Goal: Transaction & Acquisition: Purchase product/service

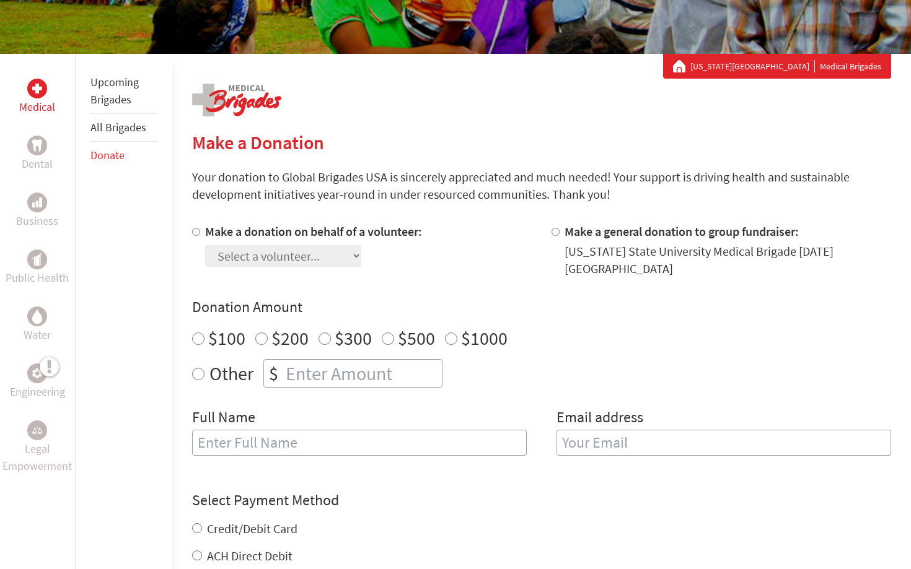
scroll to position [176, 0]
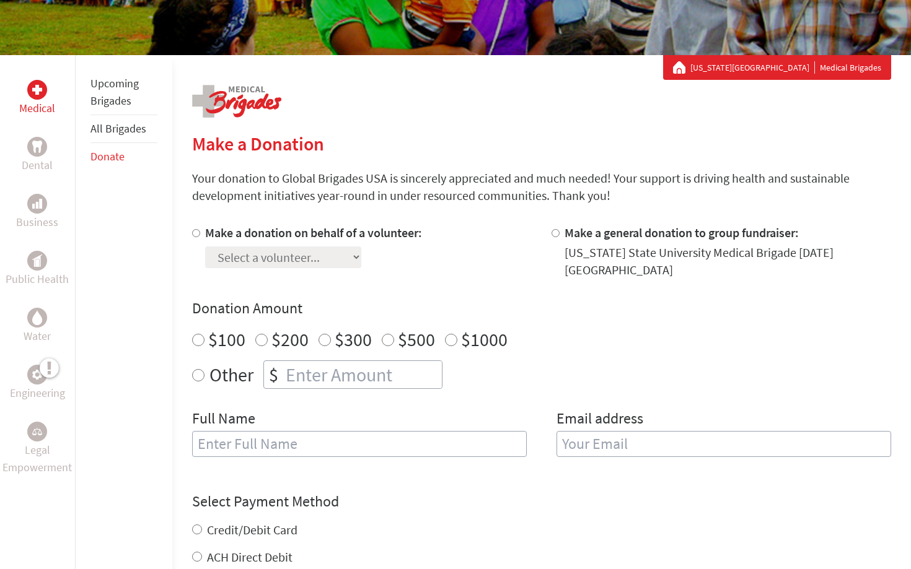
click at [284, 235] on label "Make a donation on behalf of a volunteer:" at bounding box center [313, 232] width 217 height 15
click at [200, 235] on input "Make a donation on behalf of a volunteer:" at bounding box center [196, 233] width 8 height 8
radio input "true"
click at [282, 252] on select "Select a volunteer... [PERSON_NAME] [PERSON_NAME] [PERSON_NAME] [PERSON_NAME] […" at bounding box center [283, 258] width 156 height 22
select select "5D92FBFA-8906-11F0-9E6E-42010A400005"
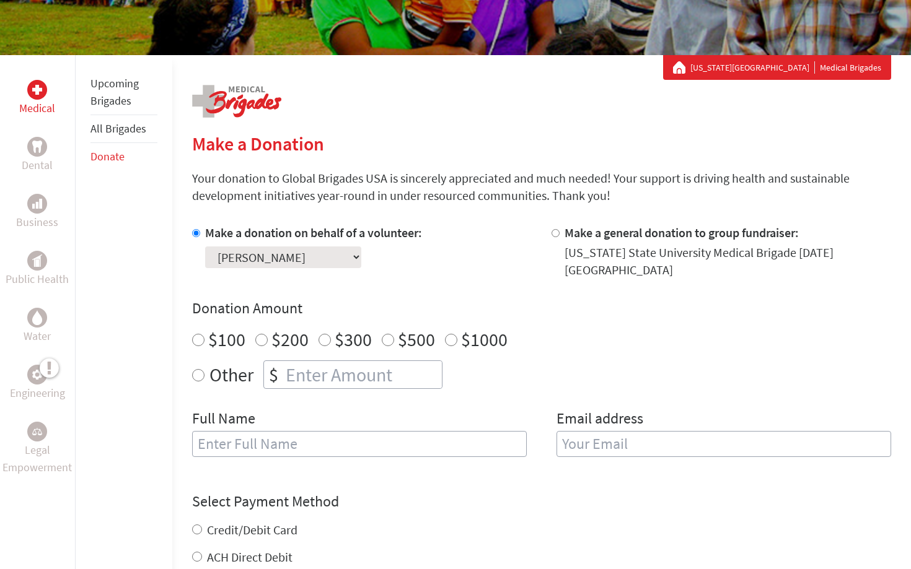
click at [205, 247] on select "Select a volunteer... [PERSON_NAME] [PERSON_NAME] [PERSON_NAME] [PERSON_NAME] […" at bounding box center [283, 258] width 156 height 22
click at [324, 334] on input "$300" at bounding box center [324, 340] width 12 height 12
radio input "true"
click at [316, 363] on input "number" at bounding box center [362, 374] width 159 height 27
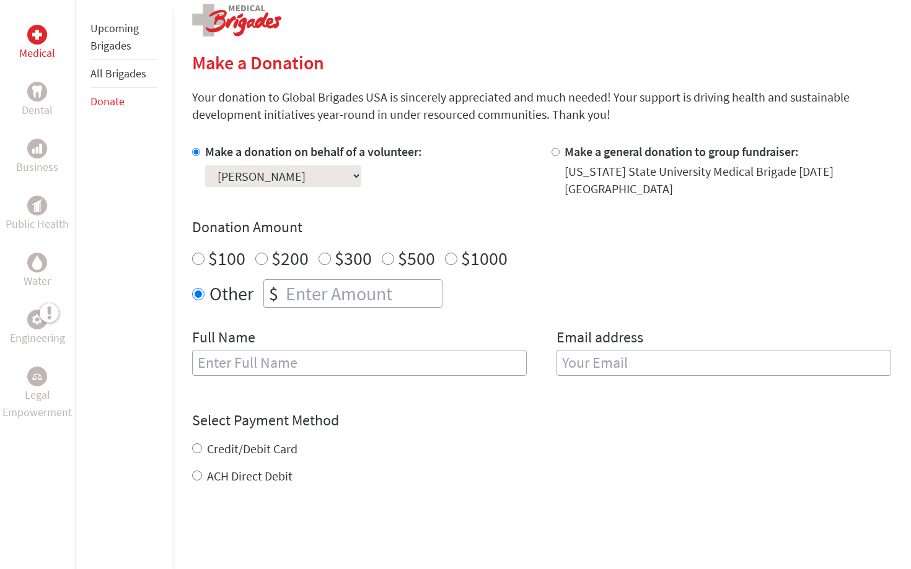
scroll to position [284, 0]
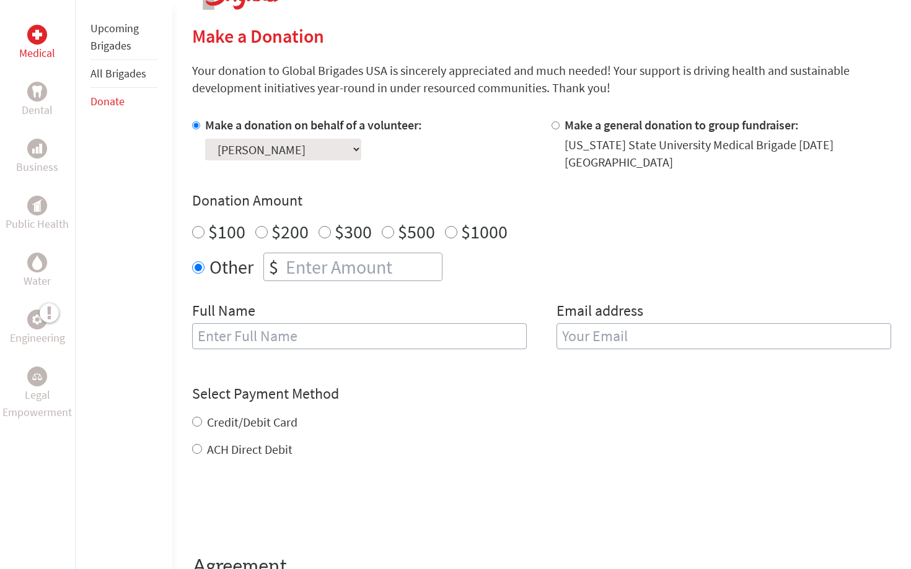
click at [328, 323] on input "text" at bounding box center [359, 336] width 335 height 26
type input "[PERSON_NAME]"
type input "[EMAIL_ADDRESS][DOMAIN_NAME]"
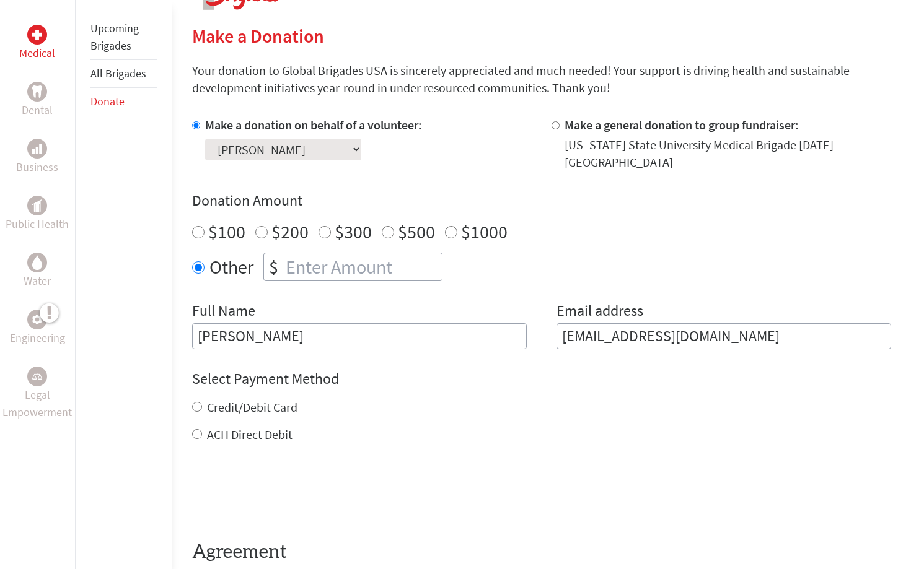
click at [266, 405] on label "Credit/Debit Card" at bounding box center [252, 407] width 90 height 15
click at [202, 405] on input "Credit/Debit Card" at bounding box center [197, 407] width 10 height 10
radio input "true"
click at [351, 262] on input "number" at bounding box center [362, 266] width 159 height 27
click at [328, 226] on input "$300" at bounding box center [324, 232] width 12 height 12
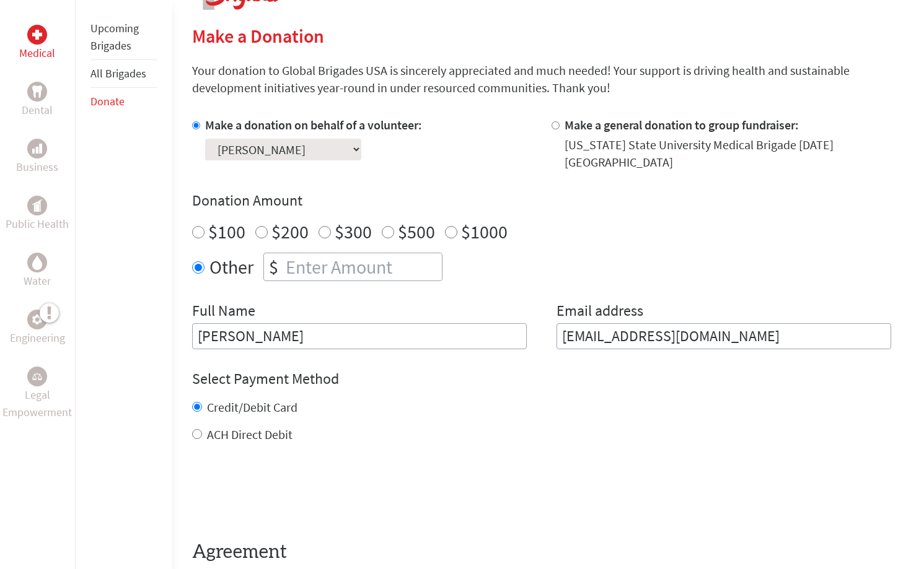
radio input "true"
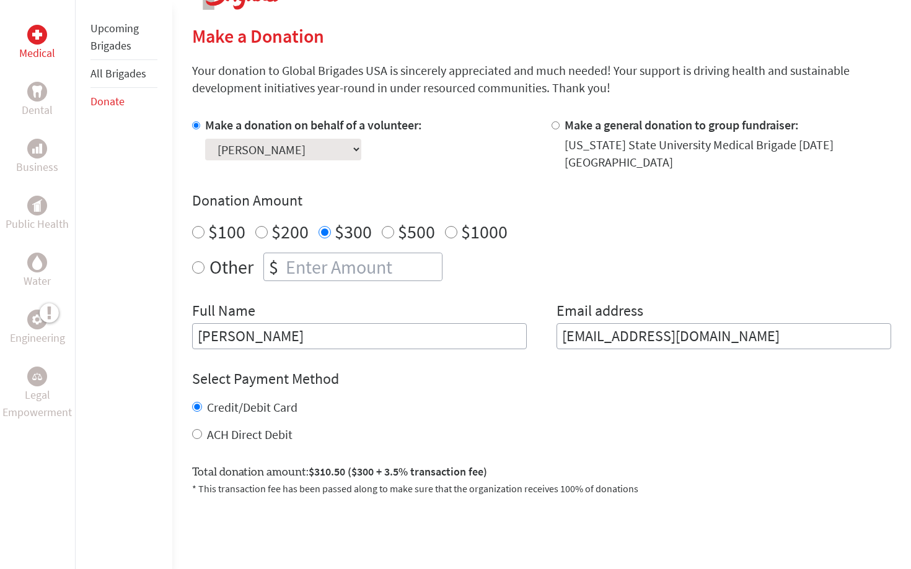
radio input "true"
click at [305, 265] on input "number" at bounding box center [362, 266] width 159 height 27
click at [320, 226] on input "$300" at bounding box center [324, 232] width 12 height 12
radio input "true"
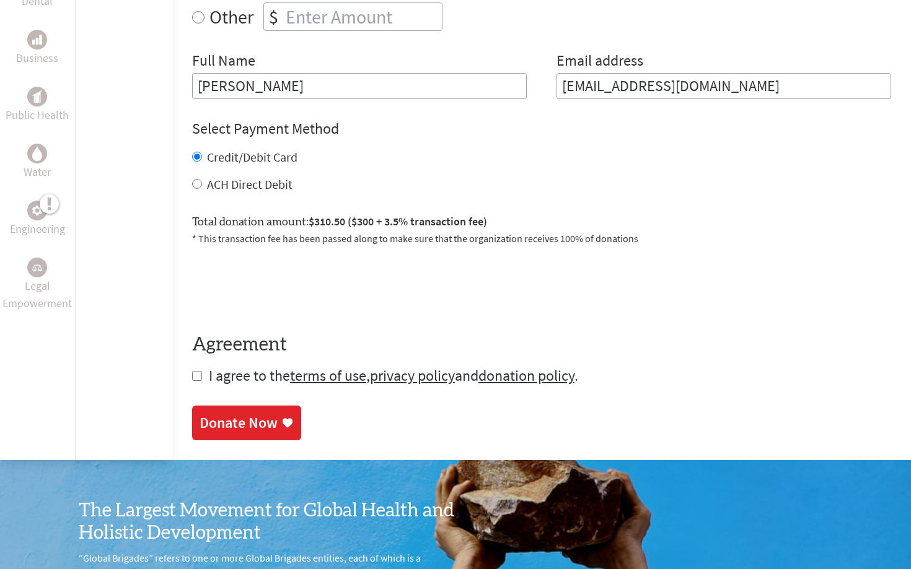
scroll to position [535, 0]
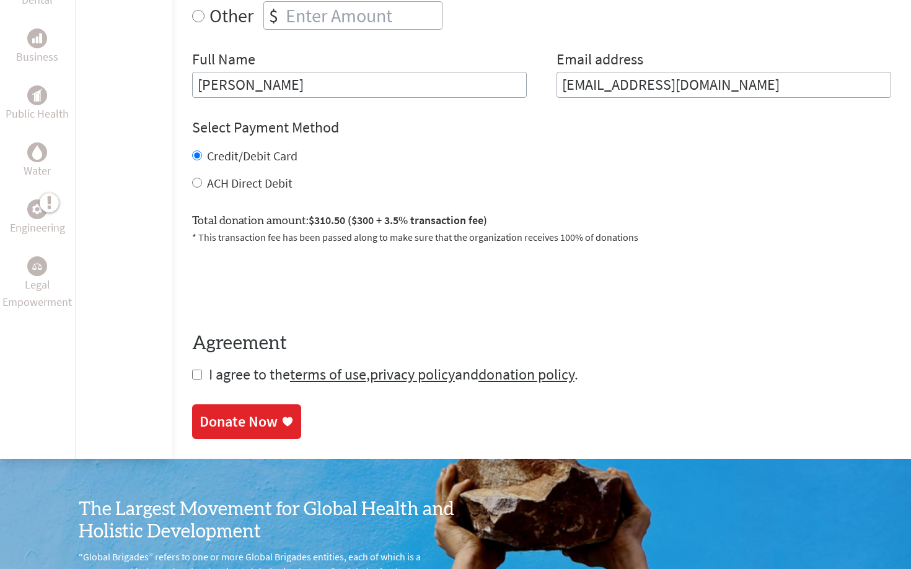
click at [199, 370] on input "checkbox" at bounding box center [197, 375] width 10 height 10
checkbox input "true"
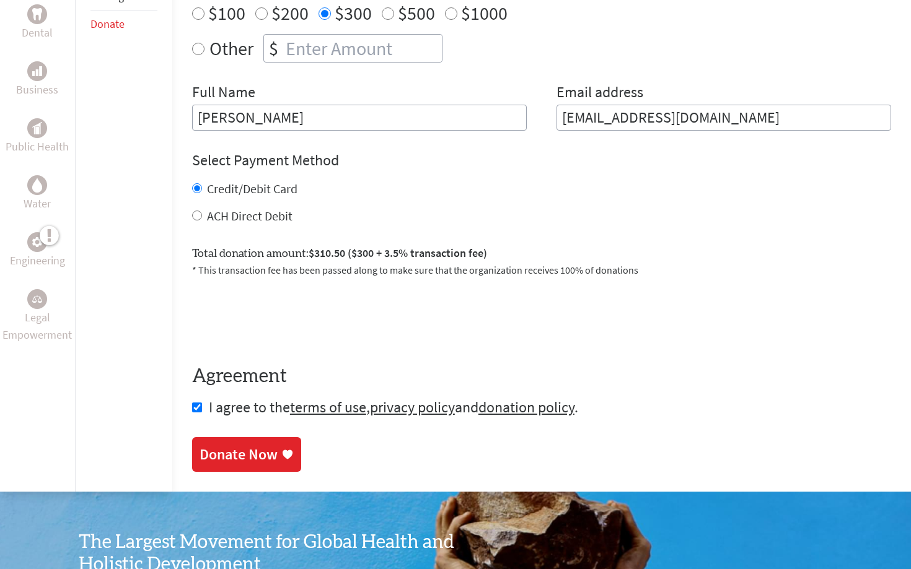
scroll to position [506, 0]
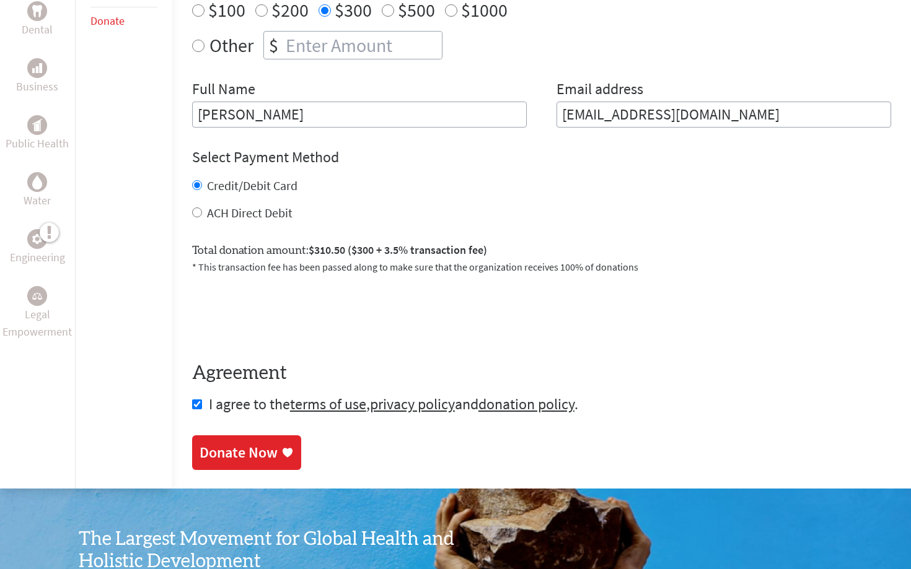
click at [243, 443] on div "Donate Now" at bounding box center [238, 453] width 78 height 20
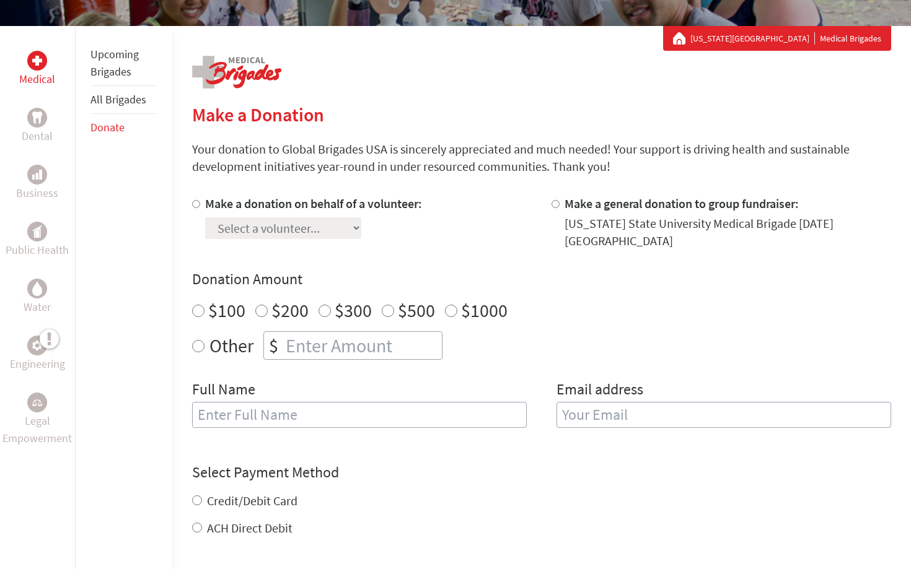
click at [281, 299] on label "$200" at bounding box center [289, 311] width 37 height 24
click at [268, 305] on input "$200" at bounding box center [261, 311] width 12 height 12
radio input "true"
click at [297, 341] on input "number" at bounding box center [362, 345] width 159 height 27
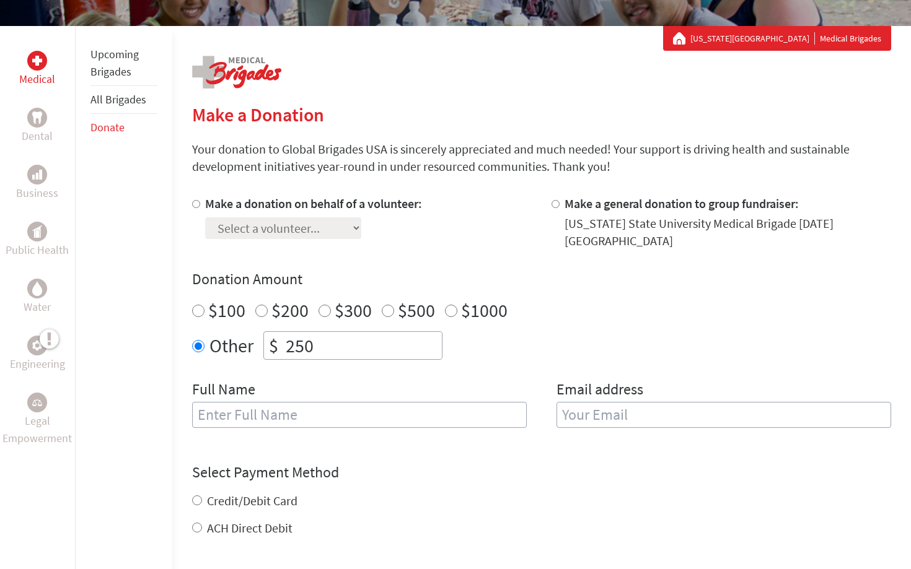
type input "250"
click at [354, 402] on input "text" at bounding box center [359, 415] width 335 height 26
type input "[PERSON_NAME]"
type input "[EMAIL_ADDRESS][DOMAIN_NAME]"
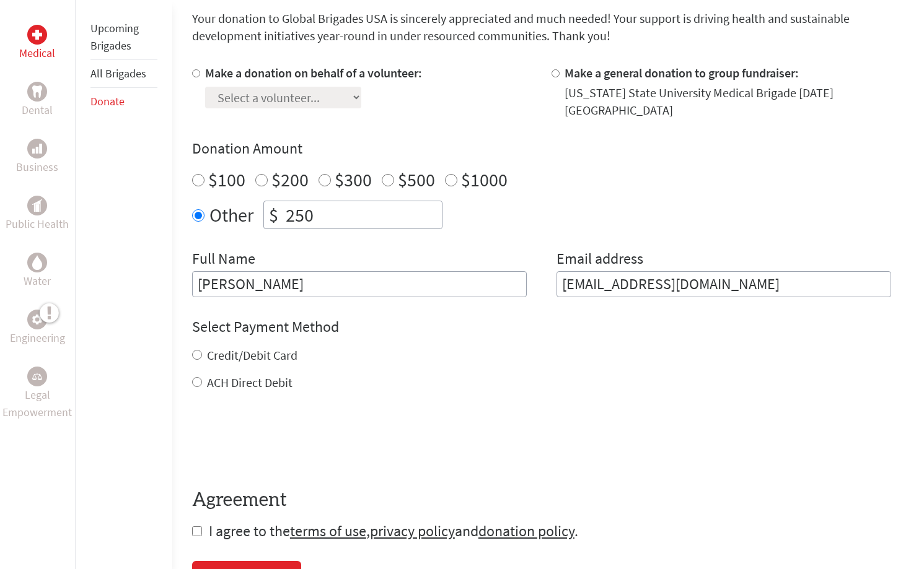
scroll to position [349, 0]
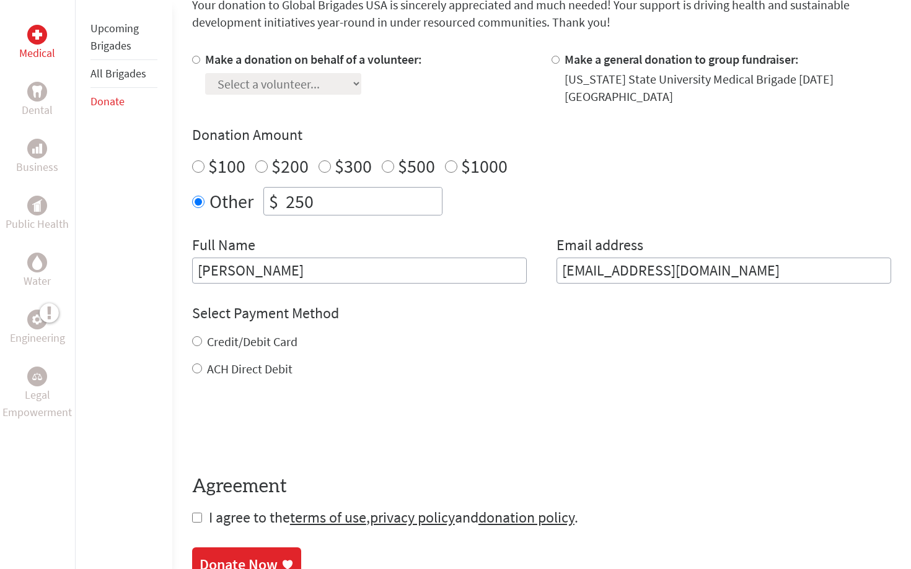
click at [247, 334] on label "Credit/Debit Card" at bounding box center [252, 341] width 90 height 15
click at [202, 336] on input "Credit/Debit Card" at bounding box center [197, 341] width 10 height 10
radio input "true"
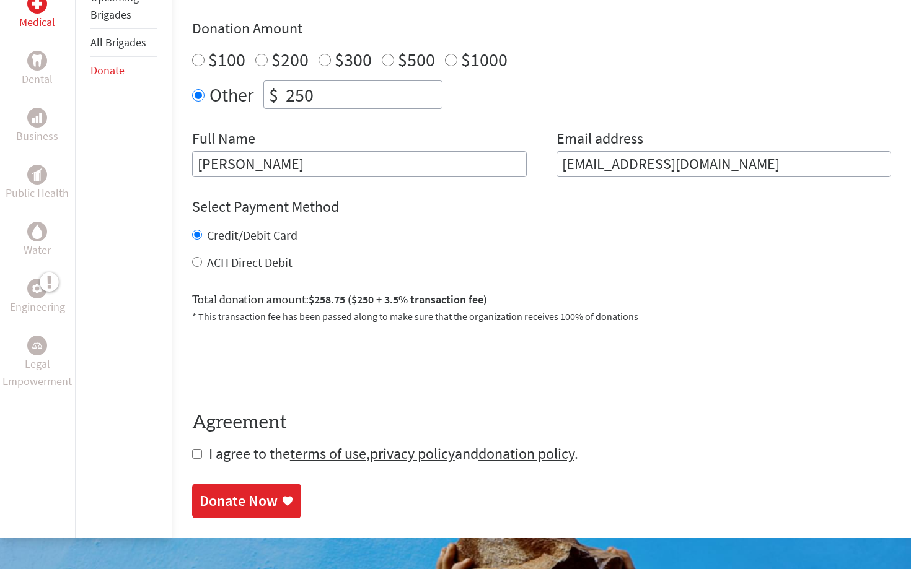
scroll to position [460, 0]
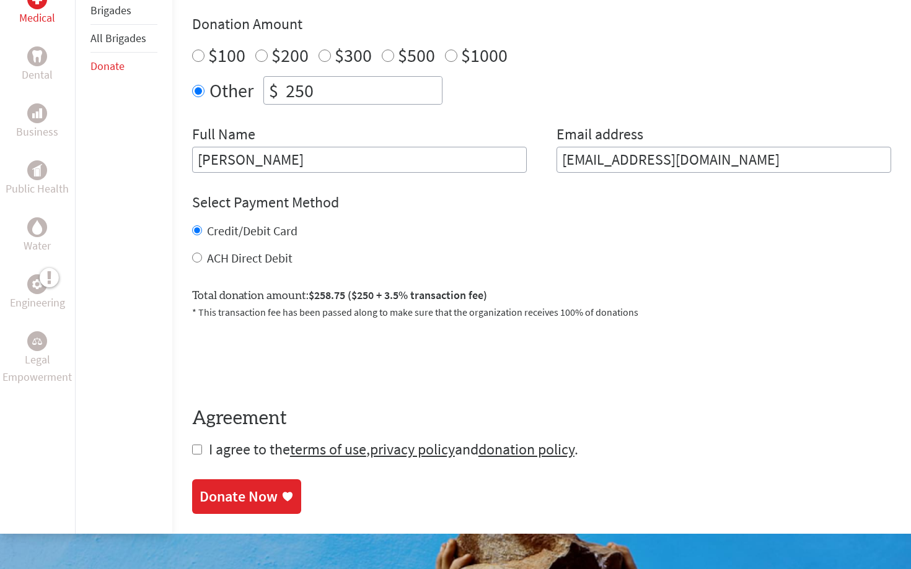
click at [350, 84] on input "250" at bounding box center [362, 90] width 159 height 27
type input "2075"
click at [416, 222] on div "Credit/Debit Card" at bounding box center [541, 230] width 699 height 17
click at [449, 50] on input "$1000" at bounding box center [451, 56] width 12 height 12
radio input "true"
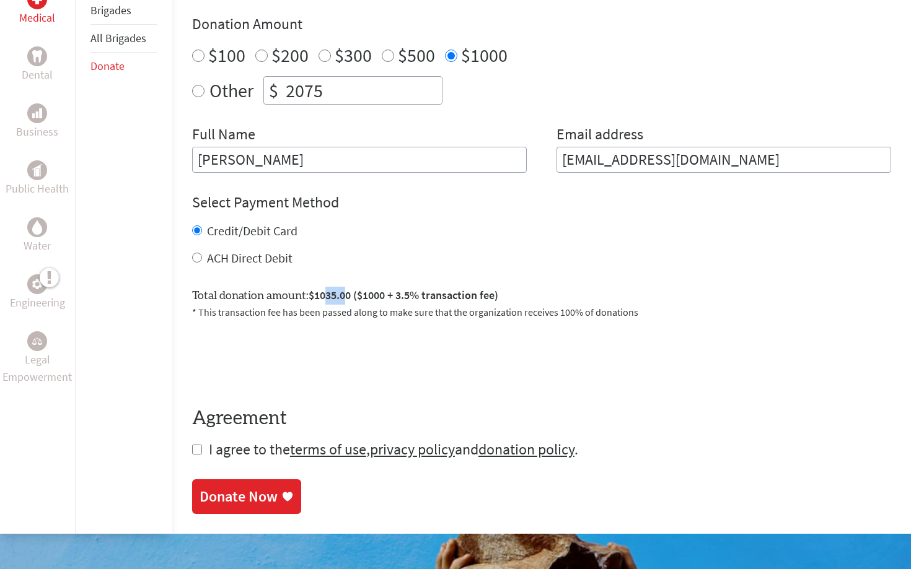
drag, startPoint x: 328, startPoint y: 286, endPoint x: 344, endPoint y: 286, distance: 16.7
click at [344, 288] on span "$1035.00 ($1000 + 3.5% transaction fee)" at bounding box center [404, 295] width 190 height 14
click at [382, 50] on input "$500" at bounding box center [388, 56] width 12 height 12
radio input "true"
click at [349, 43] on label "$300" at bounding box center [353, 55] width 37 height 24
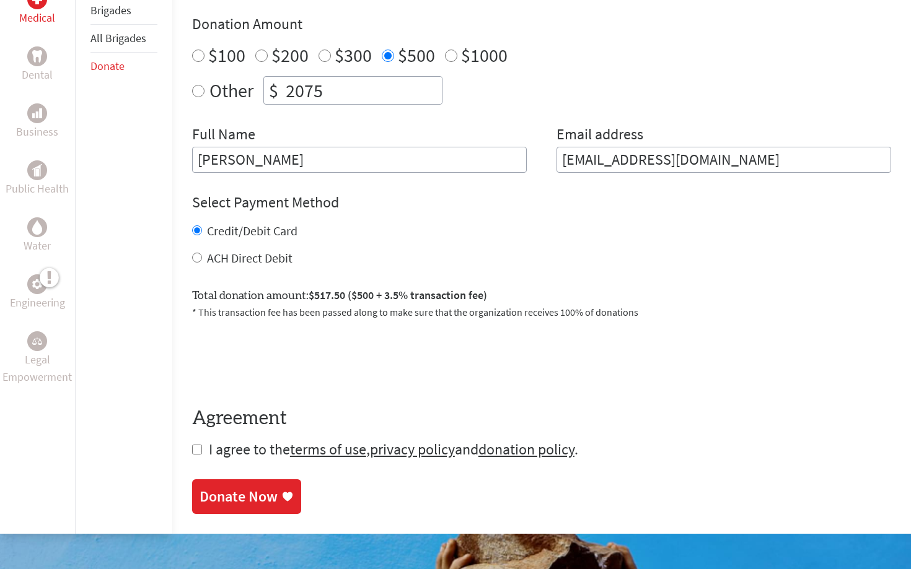
click at [331, 50] on input "$300" at bounding box center [324, 56] width 12 height 12
radio input "true"
click at [271, 47] on label "$200" at bounding box center [289, 55] width 37 height 24
click at [268, 50] on input "$200" at bounding box center [261, 56] width 12 height 12
radio input "true"
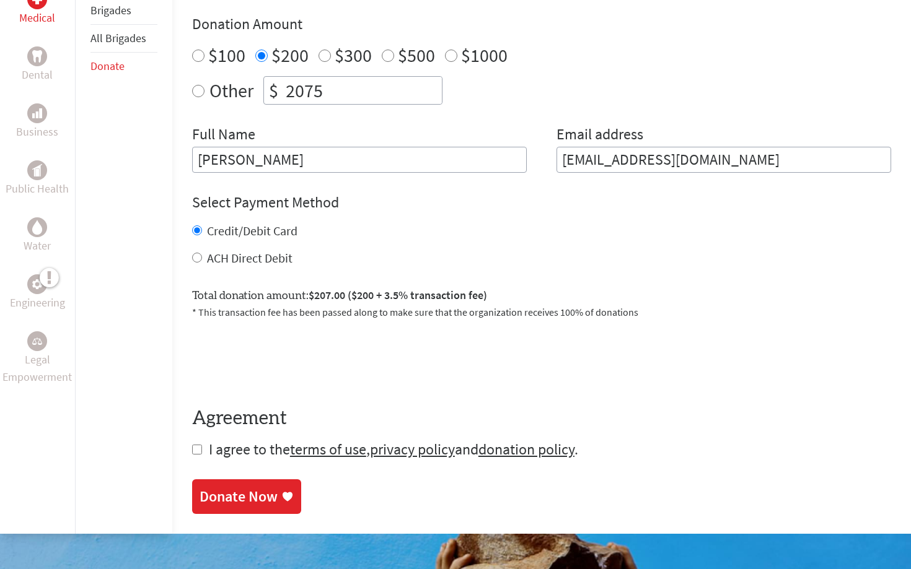
click at [211, 43] on label "$100" at bounding box center [226, 55] width 37 height 24
click at [204, 50] on input "$100" at bounding box center [198, 56] width 12 height 12
radio input "true"
click at [259, 50] on input "$200" at bounding box center [261, 56] width 12 height 12
radio input "true"
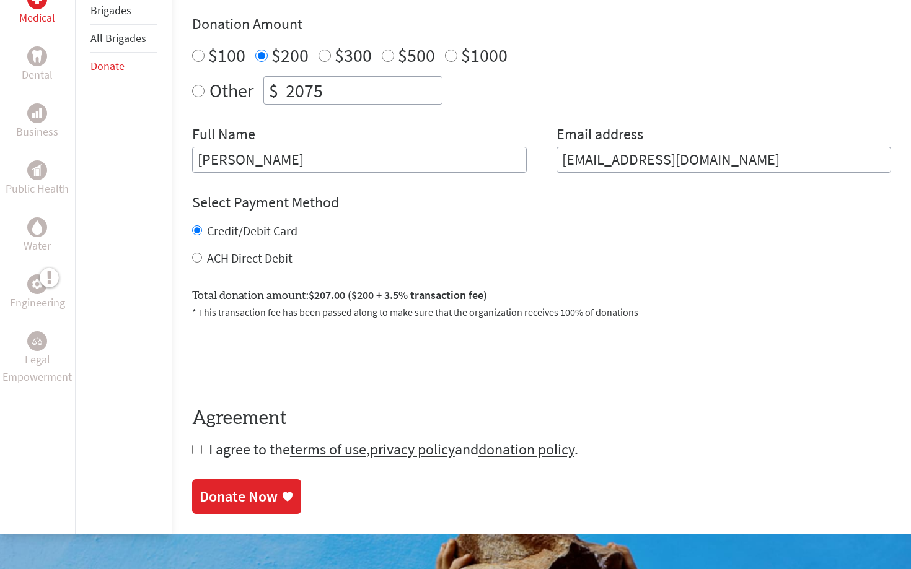
radio input "true"
drag, startPoint x: 331, startPoint y: 82, endPoint x: 290, endPoint y: 81, distance: 40.9
click at [290, 81] on input "2075" at bounding box center [362, 90] width 159 height 27
click at [348, 125] on div "Full Name Keila Borrego" at bounding box center [359, 149] width 335 height 48
click at [436, 77] on input "251" at bounding box center [362, 90] width 159 height 27
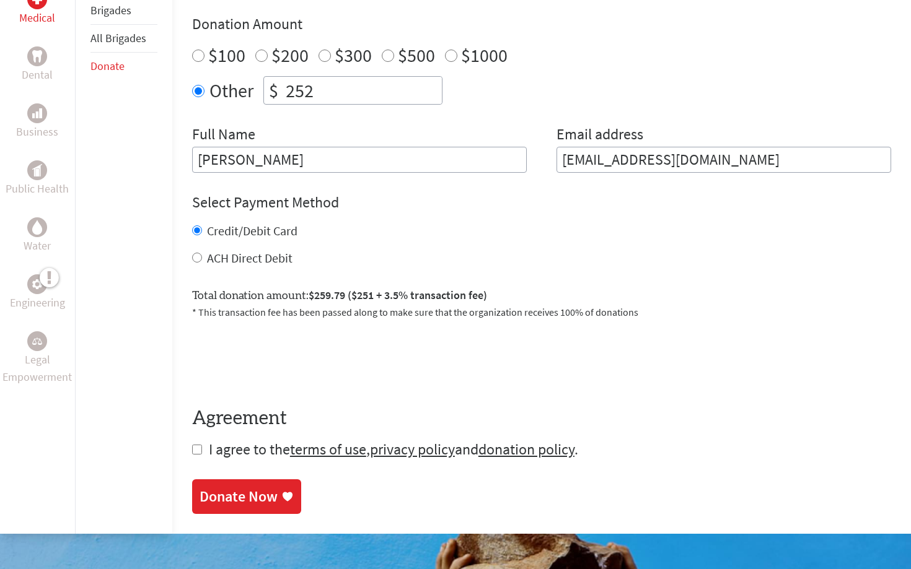
click at [436, 77] on input "252" at bounding box center [362, 90] width 159 height 27
click at [436, 77] on input "253" at bounding box center [362, 90] width 159 height 27
drag, startPoint x: 357, startPoint y: 92, endPoint x: 258, endPoint y: 72, distance: 100.5
click at [258, 76] on div "Other $ 253" at bounding box center [541, 90] width 699 height 28
type input "2075"
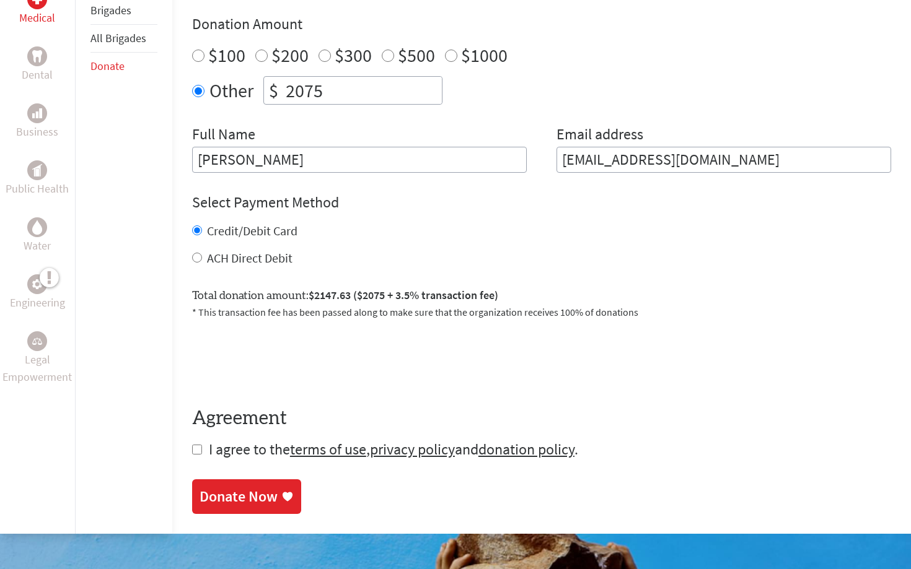
click at [228, 250] on label "ACH Direct Debit" at bounding box center [249, 257] width 85 height 15
click at [202, 253] on input "ACH Direct Debit" at bounding box center [197, 258] width 10 height 10
radio input "true"
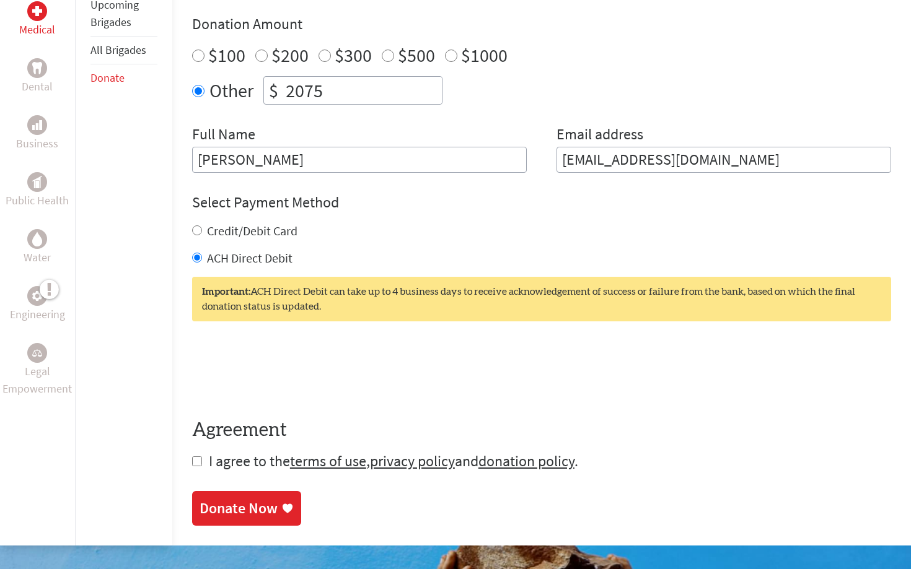
click at [234, 252] on label "ACH Direct Debit" at bounding box center [249, 257] width 85 height 15
click at [202, 253] on input "ACH Direct Debit" at bounding box center [197, 258] width 10 height 10
click at [346, 87] on input "2075" at bounding box center [362, 90] width 159 height 27
click at [470, 346] on div at bounding box center [541, 370] width 699 height 48
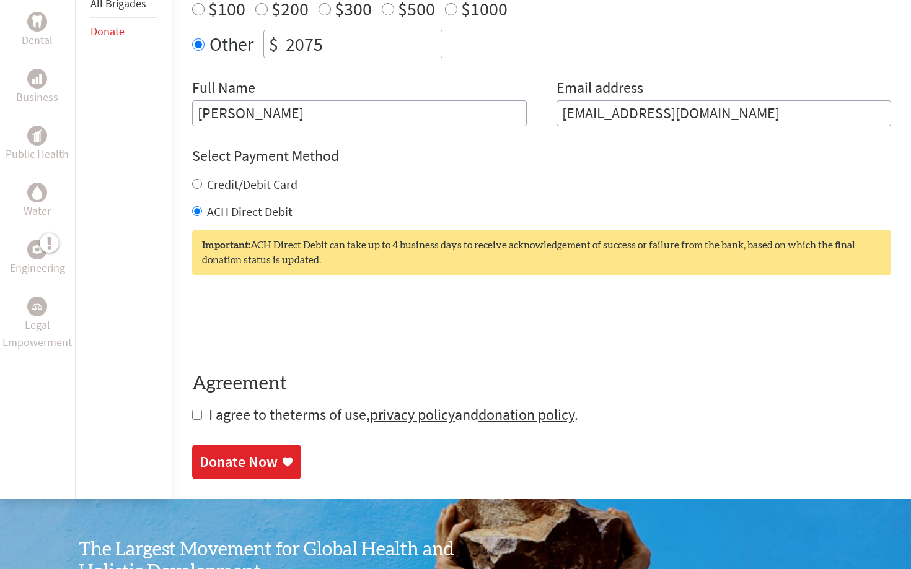
scroll to position [447, 0]
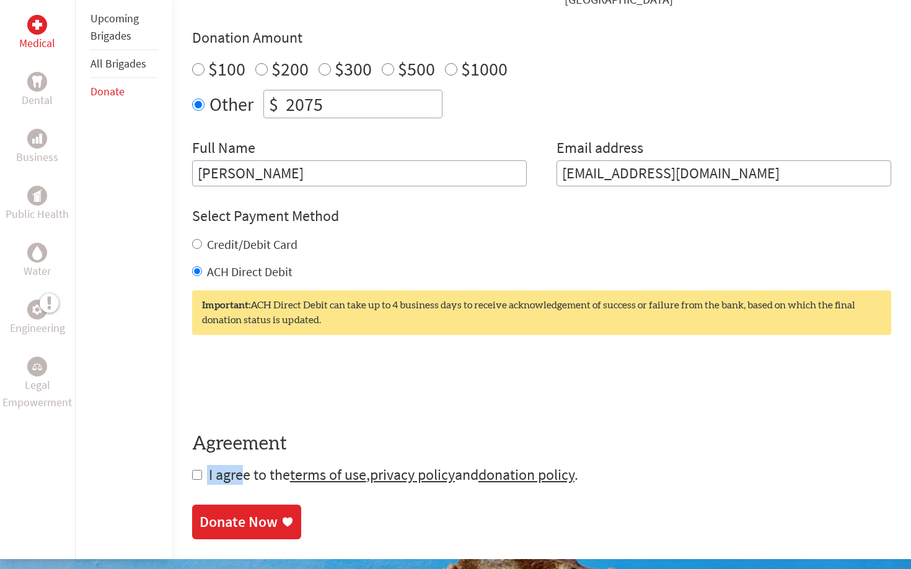
click at [245, 455] on form "Make a donation on behalf of a volunteer: Select a volunteer... Abygael Crimm A…" at bounding box center [541, 220] width 699 height 532
click at [243, 483] on section "Make a Donation Your donation to Global Brigades USA is sincerely appreciated a…" at bounding box center [541, 201] width 699 height 678
click at [209, 475] on section "Make a Donation Your donation to Global Brigades USA is sincerely appreciated a…" at bounding box center [541, 201] width 699 height 678
click at [196, 470] on input "checkbox" at bounding box center [197, 475] width 10 height 10
checkbox input "true"
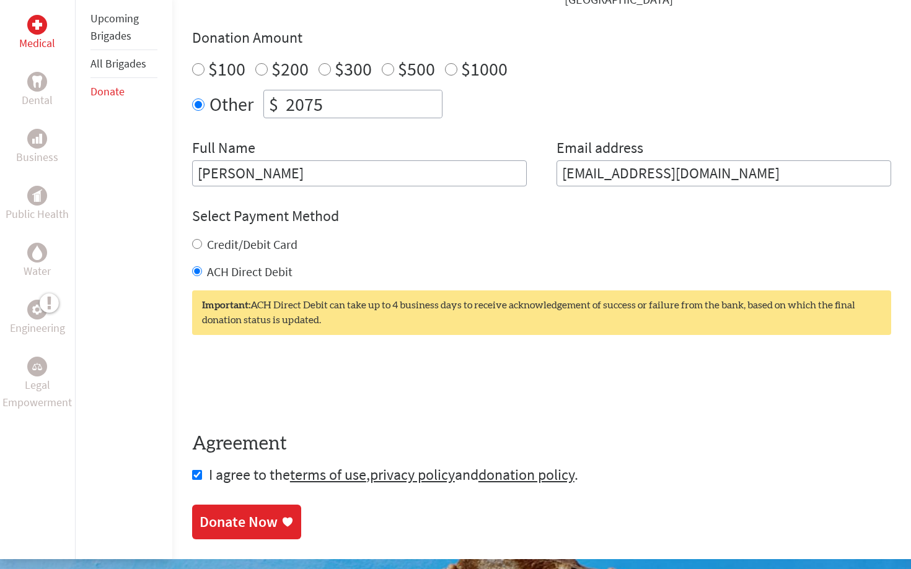
click at [398, 63] on label "$500" at bounding box center [416, 69] width 37 height 24
click at [394, 63] on input "$500" at bounding box center [388, 69] width 12 height 12
radio input "true"
drag, startPoint x: 330, startPoint y: 93, endPoint x: 273, endPoint y: 92, distance: 57.6
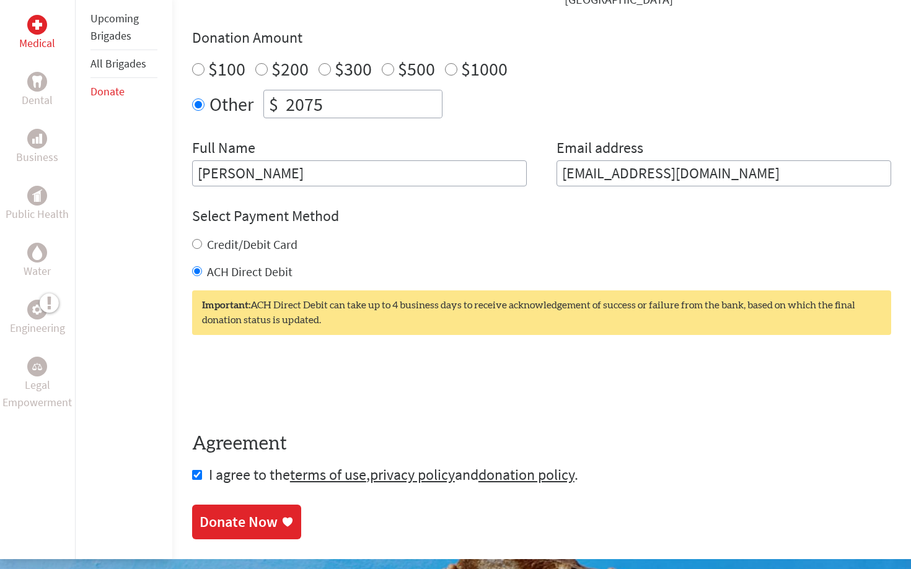
click at [273, 92] on div "$ 2075" at bounding box center [352, 104] width 179 height 28
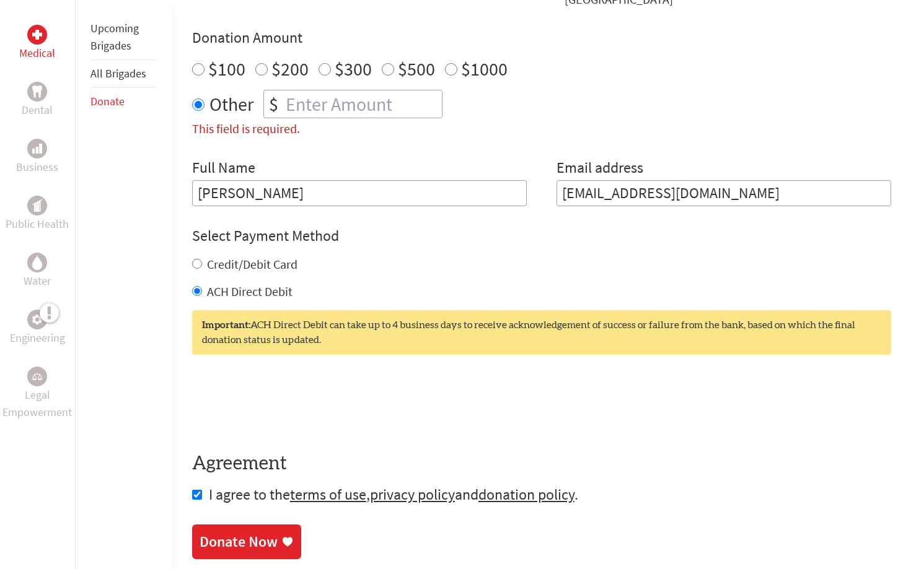
click at [384, 63] on input "$500" at bounding box center [388, 69] width 12 height 12
radio input "true"
click at [482, 440] on form "Make a donation on behalf of a volunteer: Select a volunteer... Abygael Crimm A…" at bounding box center [541, 229] width 699 height 551
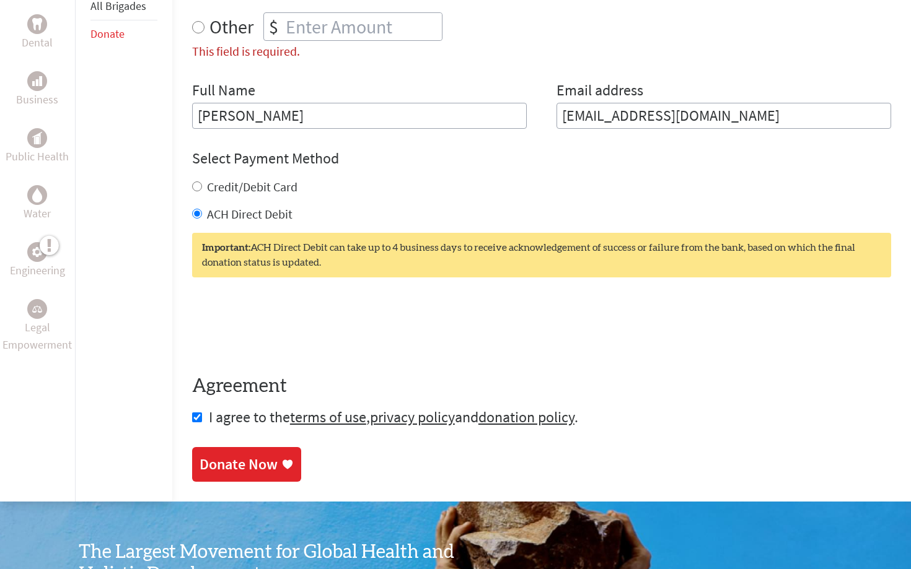
scroll to position [527, 0]
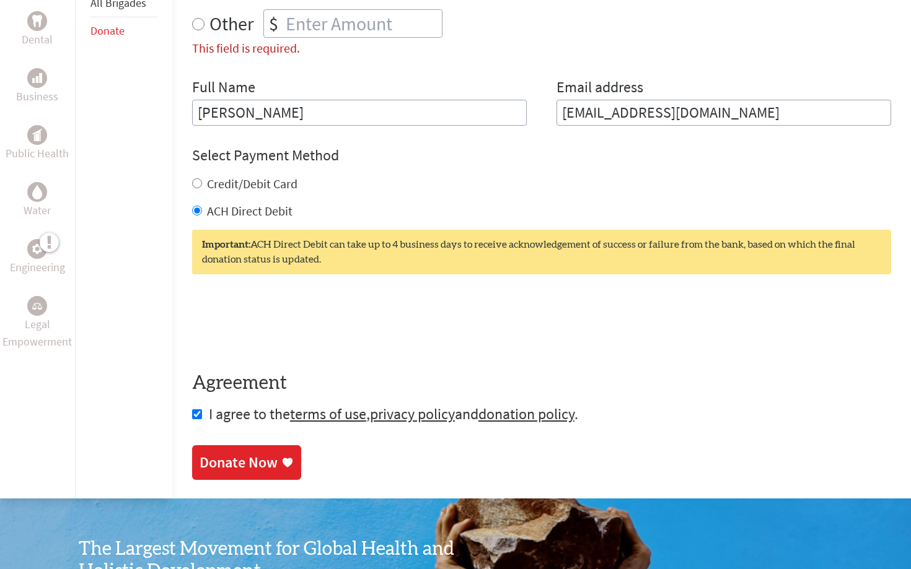
click at [243, 453] on div "Donate Now" at bounding box center [238, 463] width 78 height 20
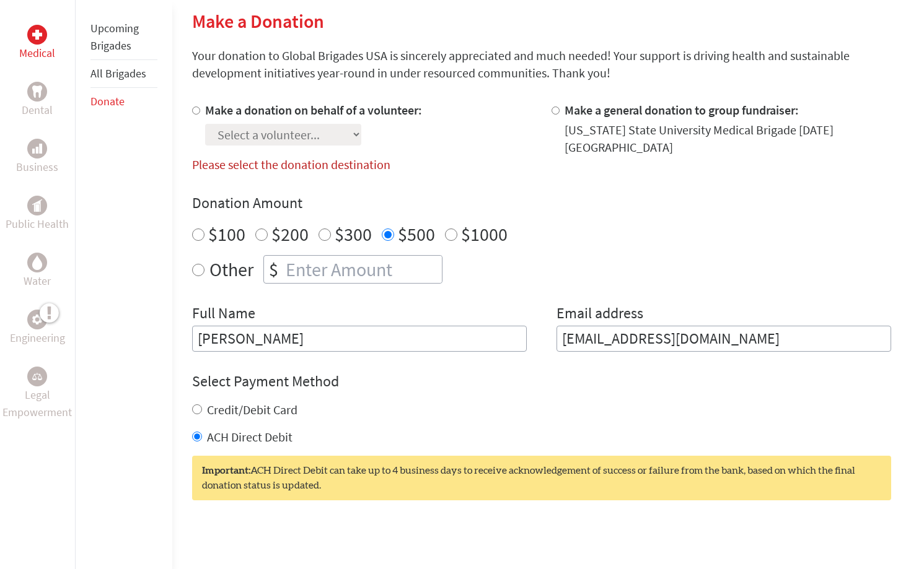
scroll to position [297, 0]
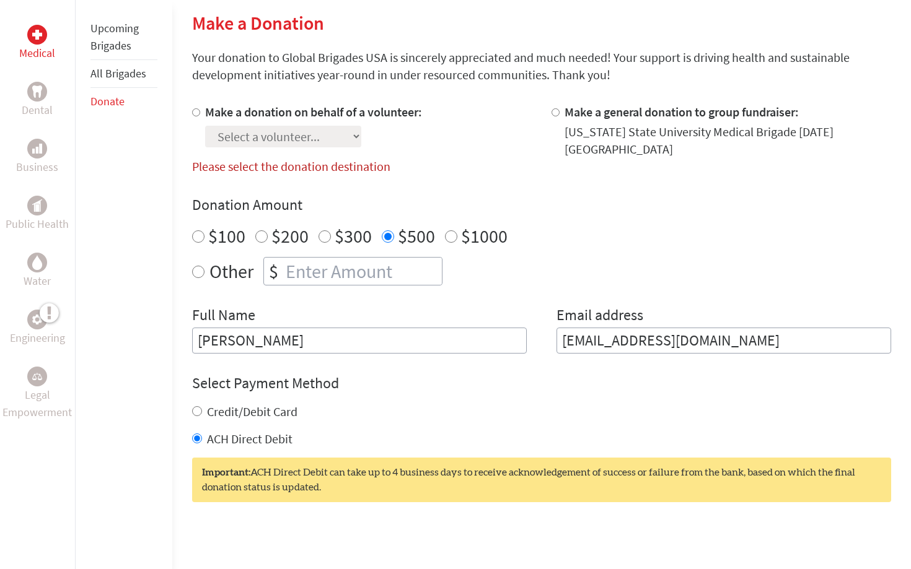
click at [229, 112] on label "Make a donation on behalf of a volunteer:" at bounding box center [313, 111] width 217 height 15
click at [200, 112] on input "Make a donation on behalf of a volunteer:" at bounding box center [196, 112] width 8 height 8
radio input "true"
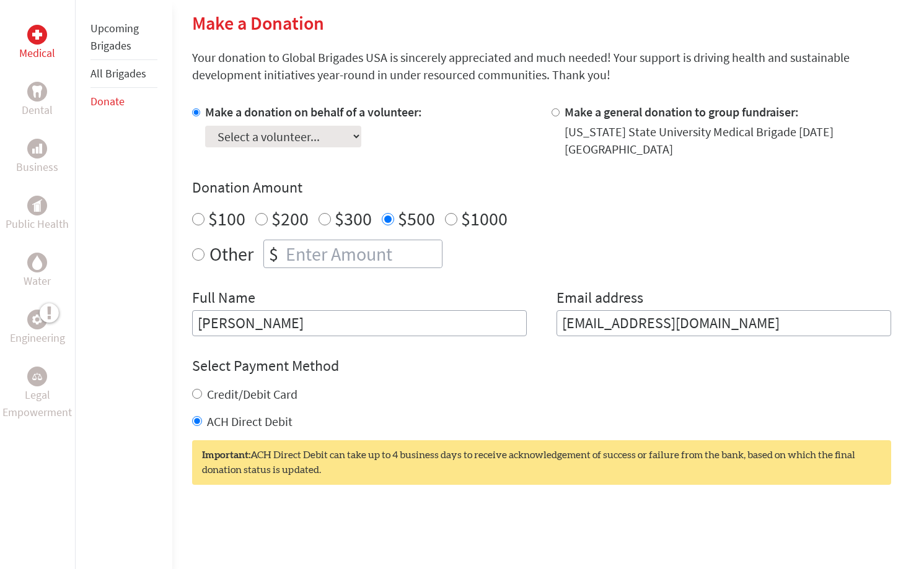
click at [230, 137] on select "Select a volunteer... [PERSON_NAME] [PERSON_NAME] [PERSON_NAME] [PERSON_NAME] […" at bounding box center [283, 137] width 156 height 22
select select "5D92FBFA-8906-11F0-9E6E-42010A400005"
click at [205, 126] on select "Select a volunteer... [PERSON_NAME] [PERSON_NAME] [PERSON_NAME] [PERSON_NAME] […" at bounding box center [283, 137] width 156 height 22
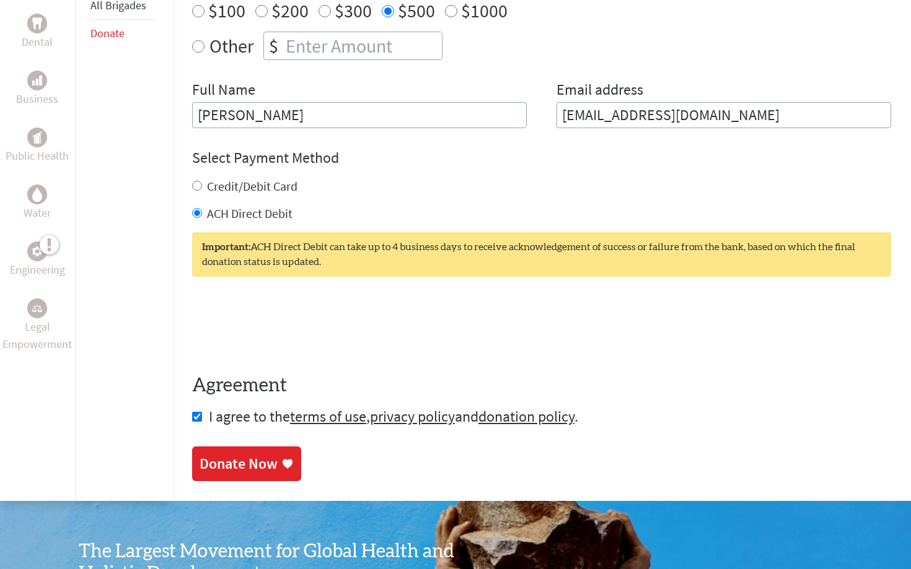
scroll to position [513, 0]
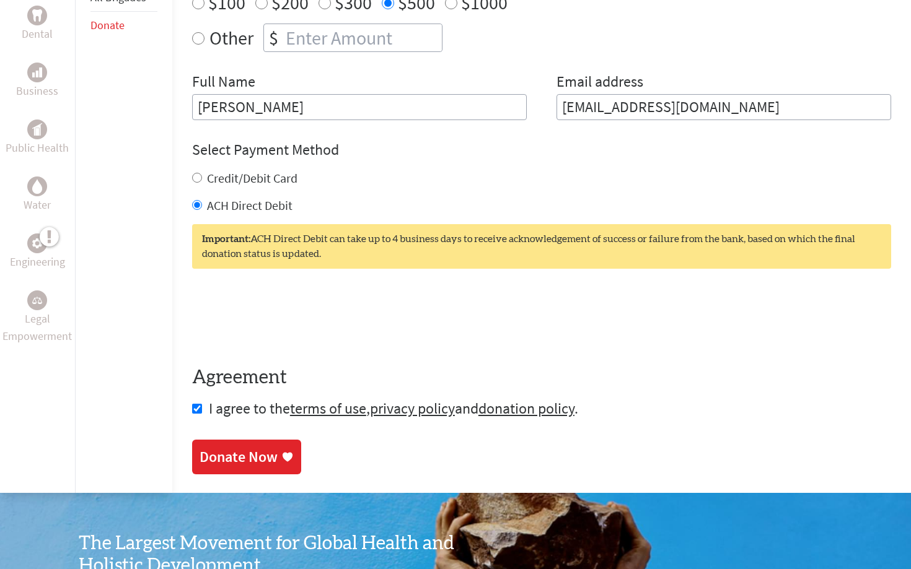
click at [281, 451] on icon at bounding box center [287, 457] width 12 height 12
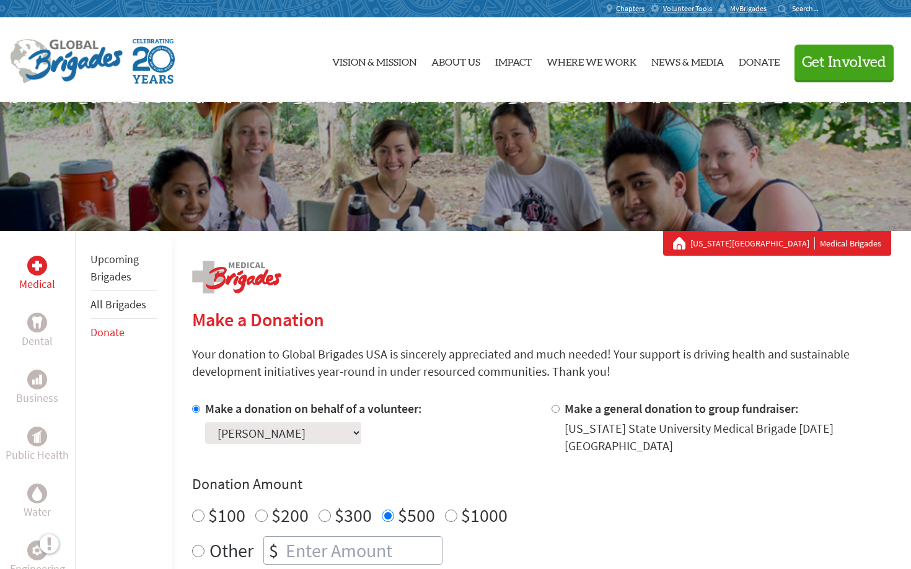
scroll to position [67, 0]
